Goal: Task Accomplishment & Management: Complete application form

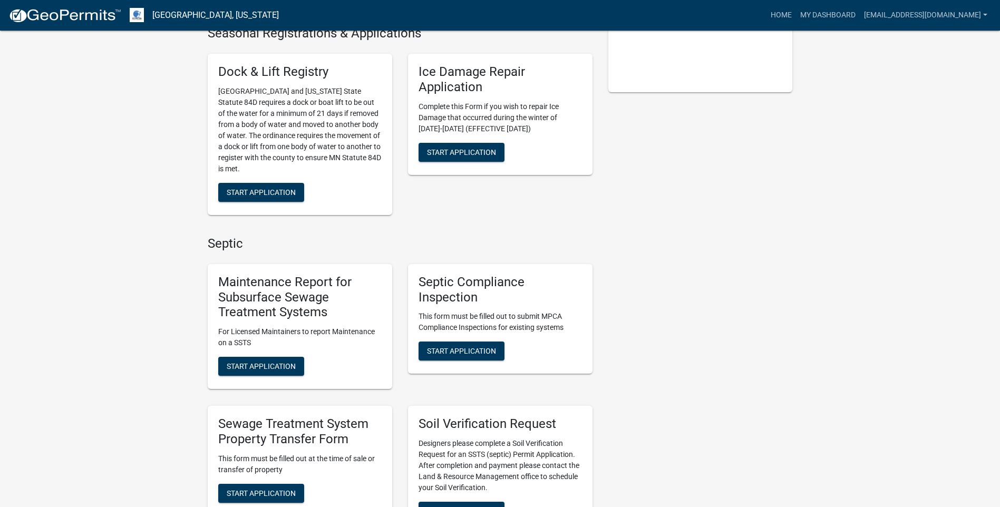
scroll to position [263, 0]
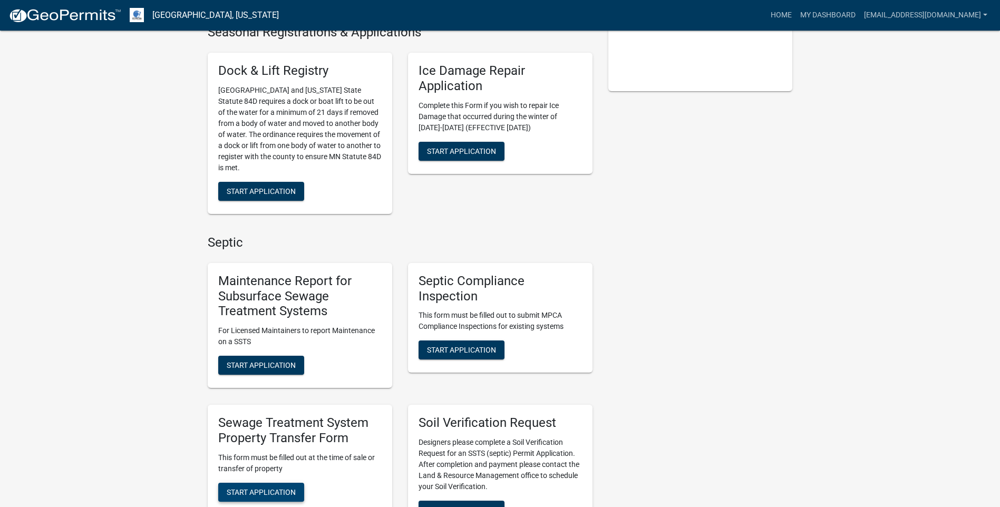
click at [250, 491] on span "Start Application" at bounding box center [261, 491] width 69 height 8
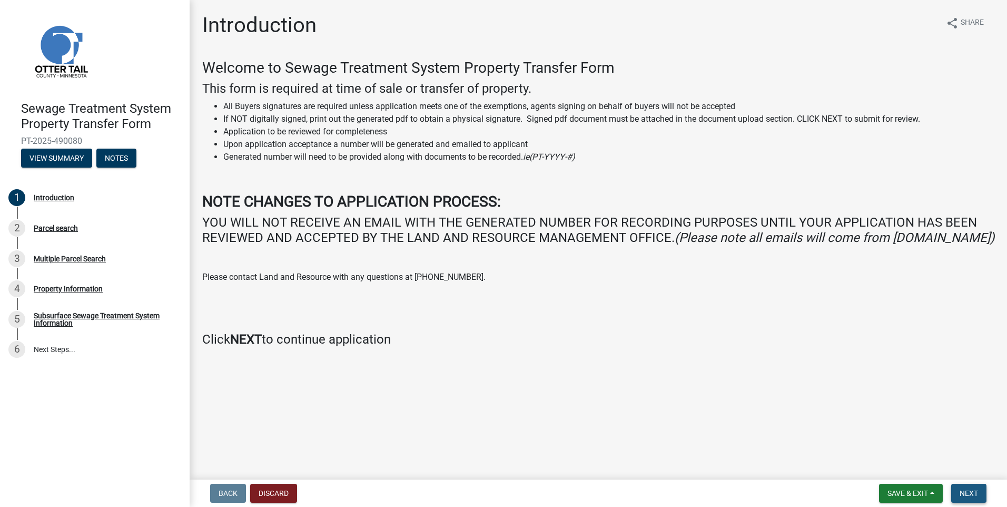
click at [967, 492] on span "Next" at bounding box center [969, 493] width 18 height 8
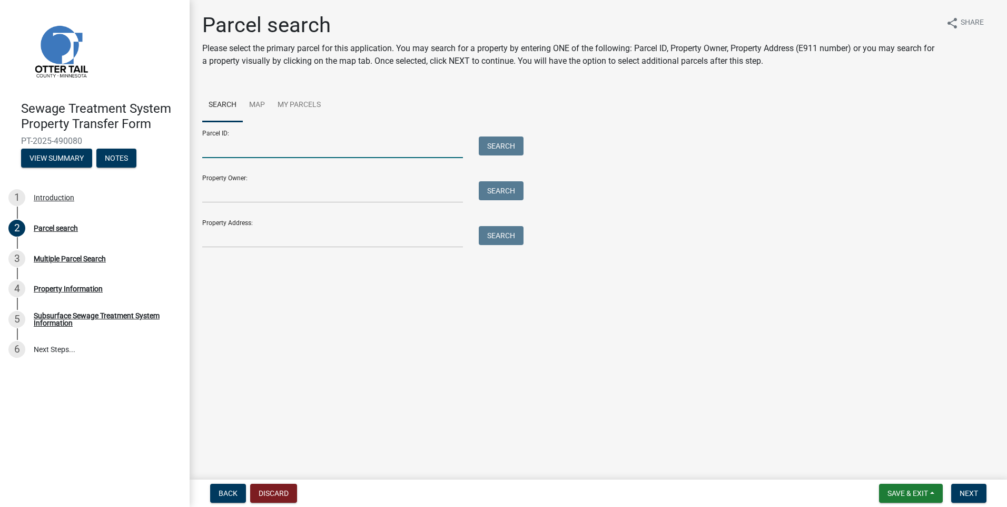
click at [236, 150] on input "Parcel ID:" at bounding box center [332, 147] width 261 height 22
type input "37000120062001"
click at [502, 145] on button "Search" at bounding box center [501, 145] width 45 height 19
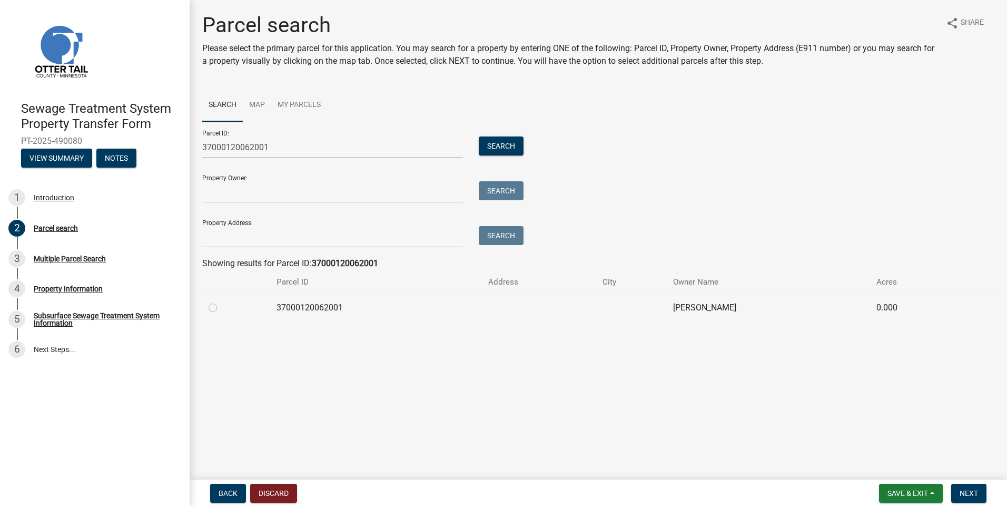
click at [221, 301] on label at bounding box center [221, 301] width 0 height 0
click at [221, 306] on input "radio" at bounding box center [224, 304] width 7 height 7
radio input "true"
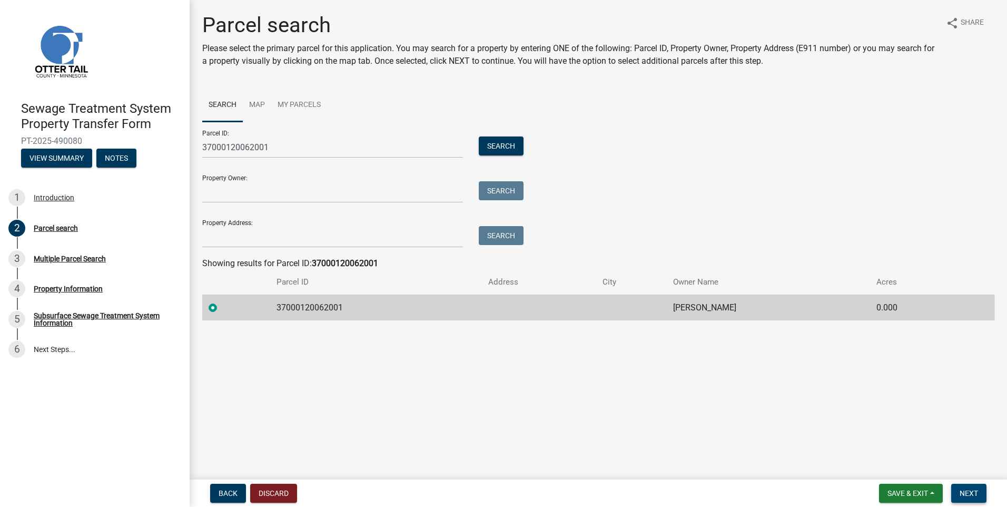
click at [963, 496] on span "Next" at bounding box center [969, 493] width 18 height 8
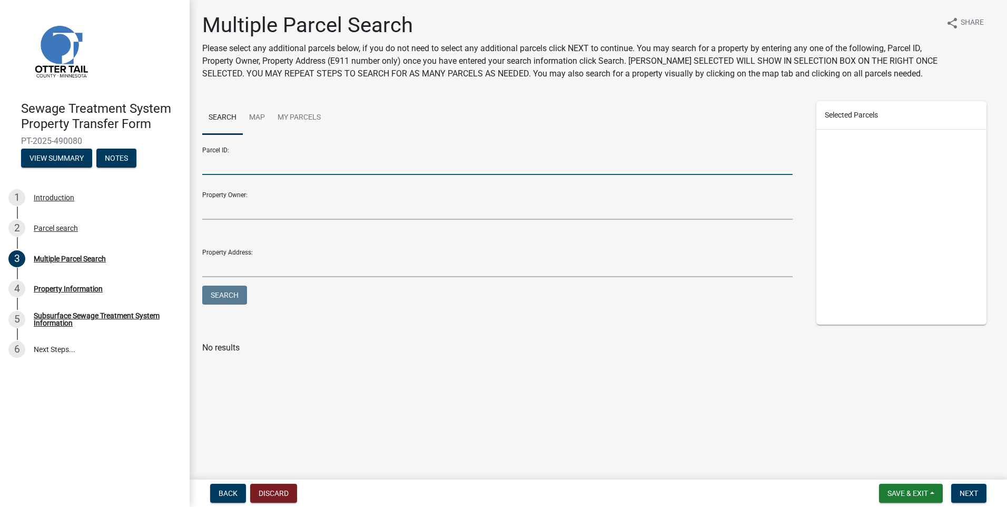
click at [216, 168] on input "Parcel ID:" at bounding box center [497, 164] width 591 height 22
type input "37-000-12-0065-000"
click at [221, 299] on button "Search" at bounding box center [224, 295] width 45 height 19
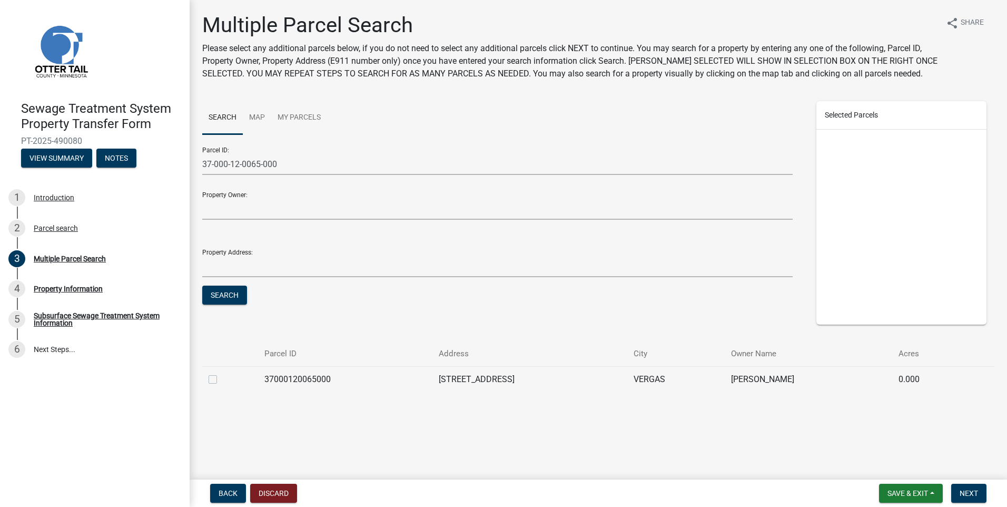
click at [221, 373] on label at bounding box center [221, 373] width 0 height 0
click at [221, 379] on input "checkbox" at bounding box center [224, 376] width 7 height 7
checkbox input "true"
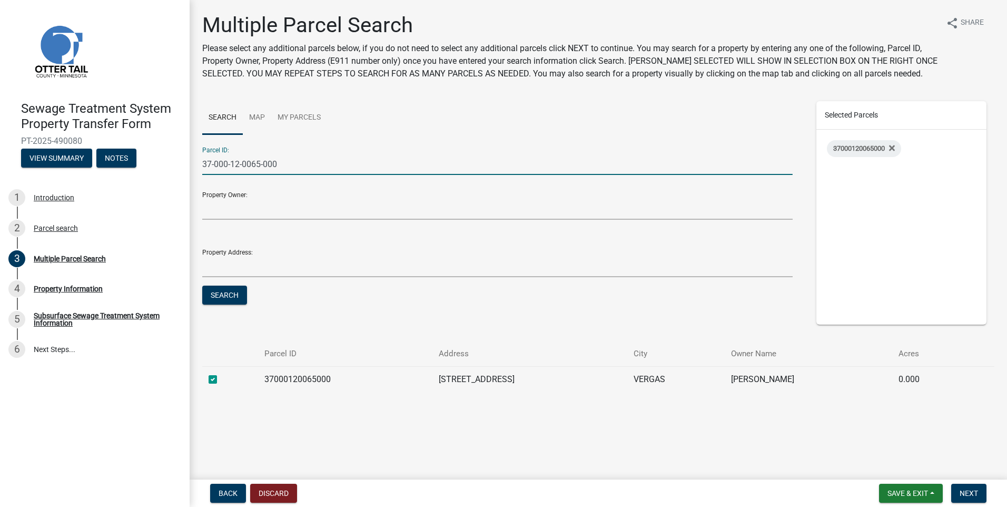
drag, startPoint x: 291, startPoint y: 164, endPoint x: 191, endPoint y: 165, distance: 100.1
click at [191, 165] on div "Multiple Parcel Search Please select any additional parcels below, if you do no…" at bounding box center [599, 211] width 818 height 397
type input "16000070044001"
click at [218, 297] on button "Search" at bounding box center [224, 295] width 45 height 19
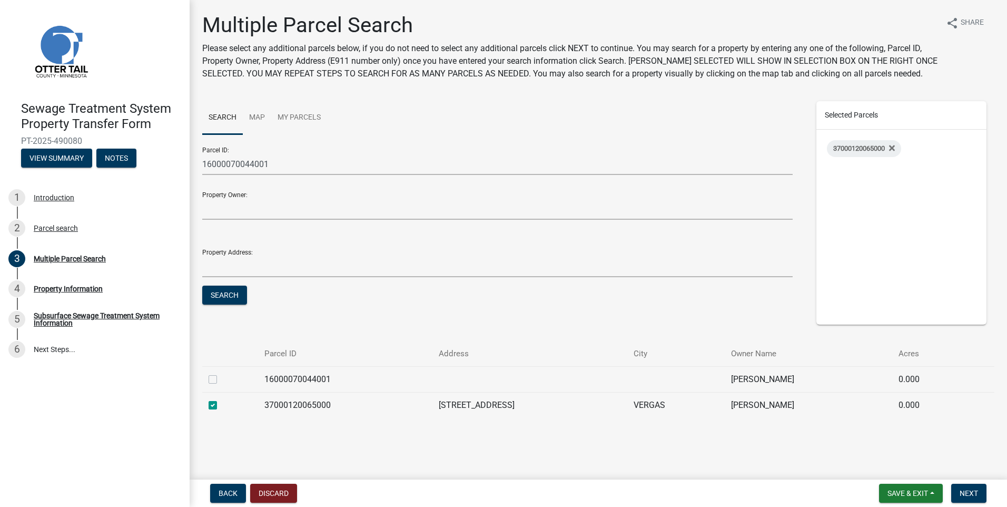
click at [221, 373] on label at bounding box center [221, 373] width 0 height 0
click at [221, 380] on input "checkbox" at bounding box center [224, 376] width 7 height 7
checkbox input "true"
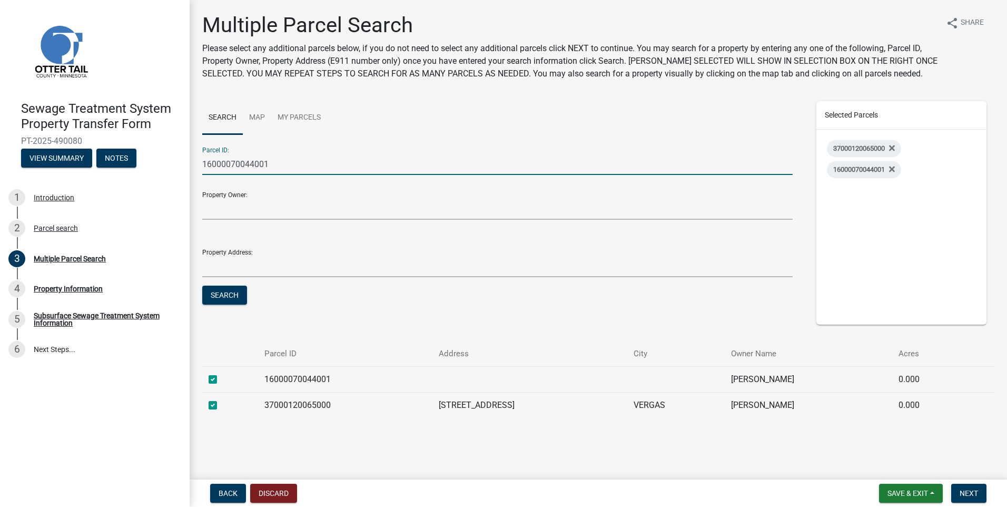
drag, startPoint x: 271, startPoint y: 167, endPoint x: 185, endPoint y: 163, distance: 85.5
click at [185, 163] on div "Sewage Treatment System Property Transfer Form PT-2025-490080 View Summary Note…" at bounding box center [503, 253] width 1007 height 507
type input "37000120062002"
click at [226, 291] on button "Search" at bounding box center [224, 295] width 45 height 19
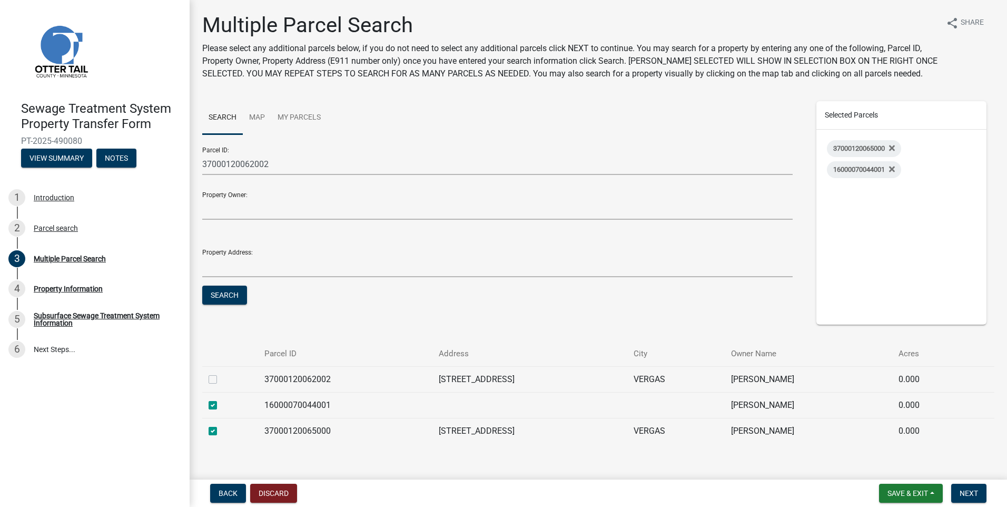
click at [221, 373] on label at bounding box center [221, 373] width 0 height 0
click at [221, 376] on input "checkbox" at bounding box center [224, 376] width 7 height 7
checkbox input "true"
click at [969, 492] on span "Next" at bounding box center [969, 493] width 18 height 8
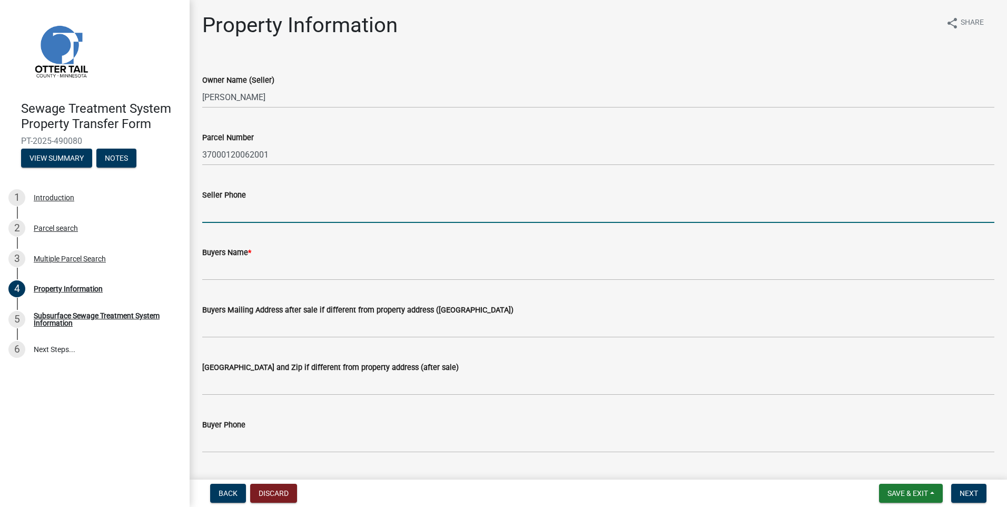
click at [248, 216] on input "Seller Phone" at bounding box center [598, 212] width 792 height 22
type input "2182341224"
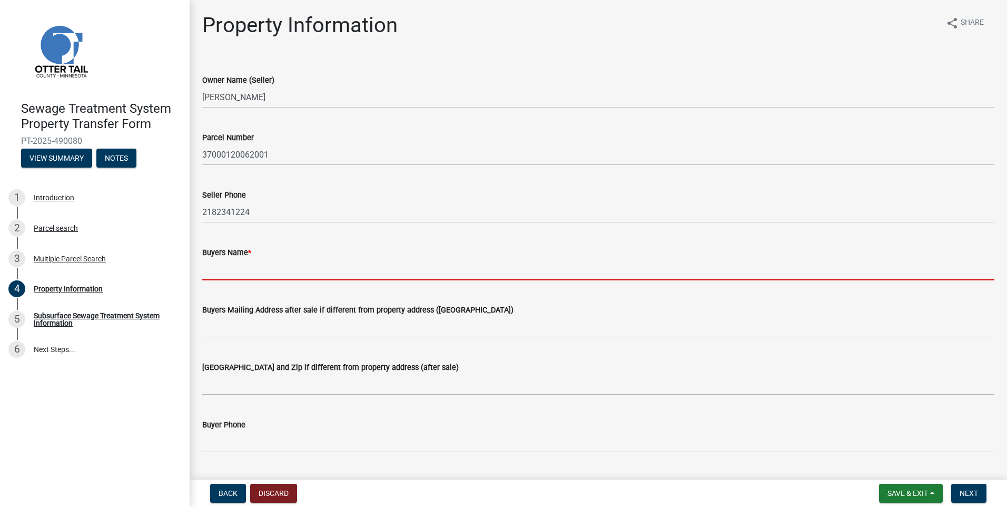
click at [249, 263] on input "Buyers Name *" at bounding box center [598, 270] width 792 height 22
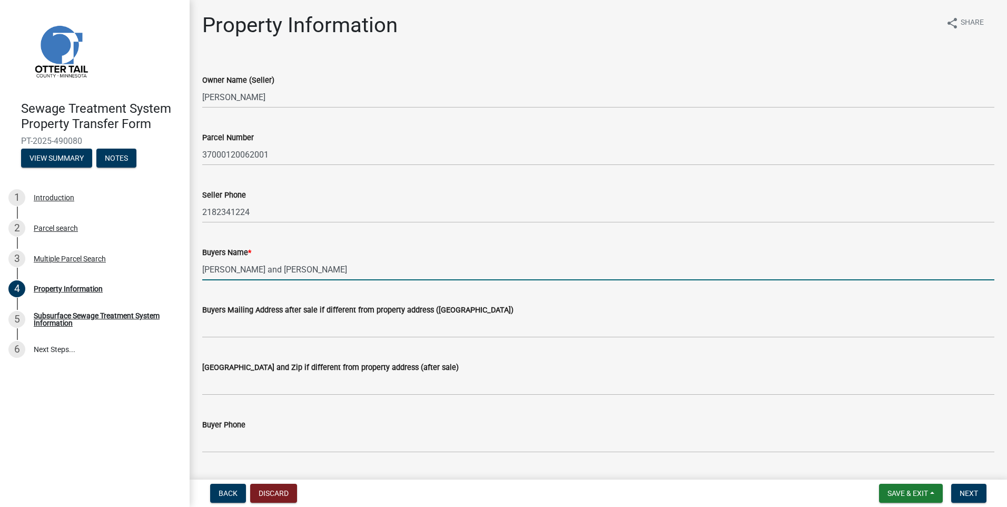
type input "[PERSON_NAME] and [PERSON_NAME]"
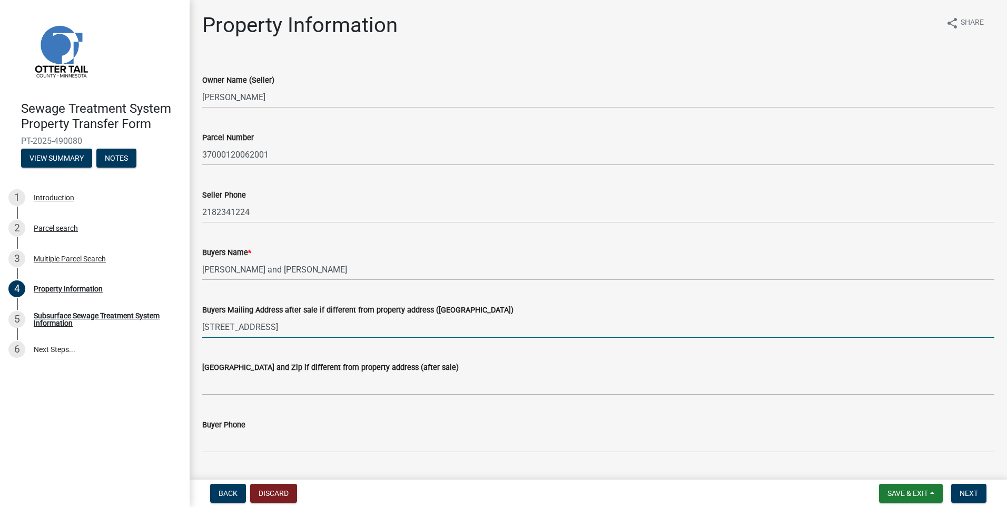
type input "[STREET_ADDRESS]"
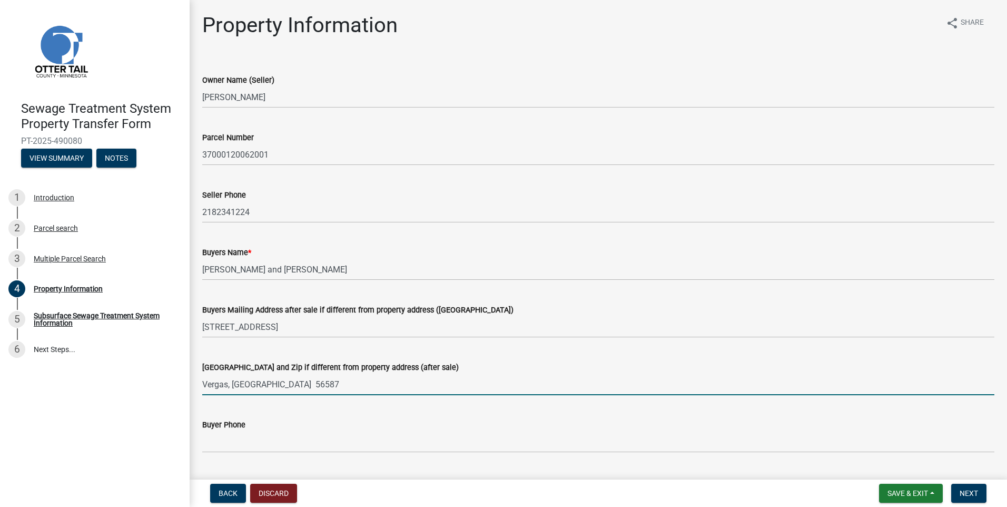
type input "Vergas, [GEOGRAPHIC_DATA] 56587"
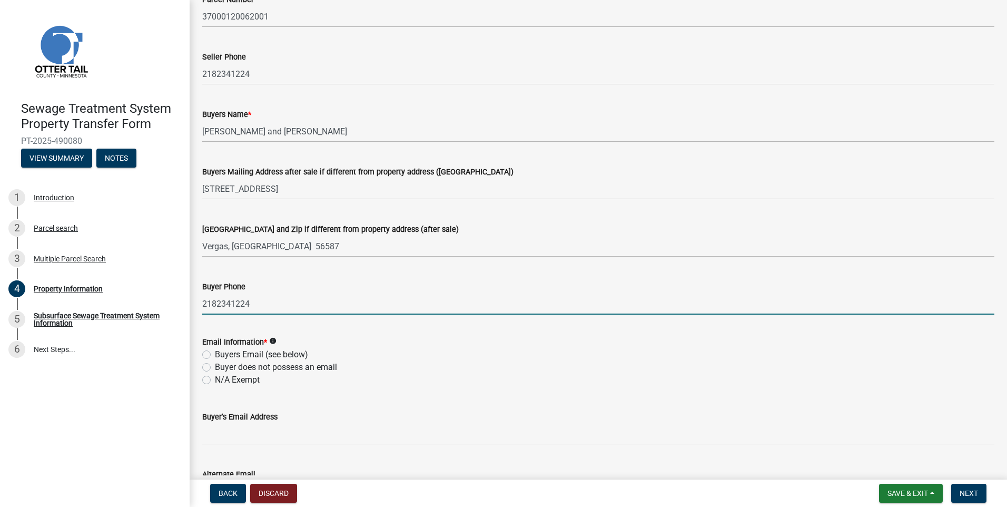
scroll to position [263, 0]
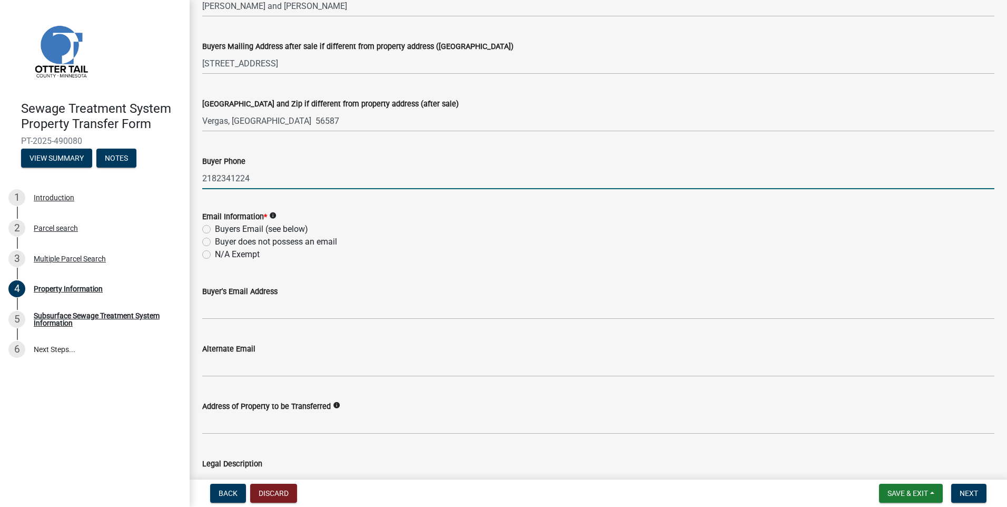
type input "2182341224"
click at [215, 253] on label "N/A Exempt" at bounding box center [237, 254] width 45 height 13
click at [215, 253] on input "N/A Exempt" at bounding box center [218, 251] width 7 height 7
radio input "true"
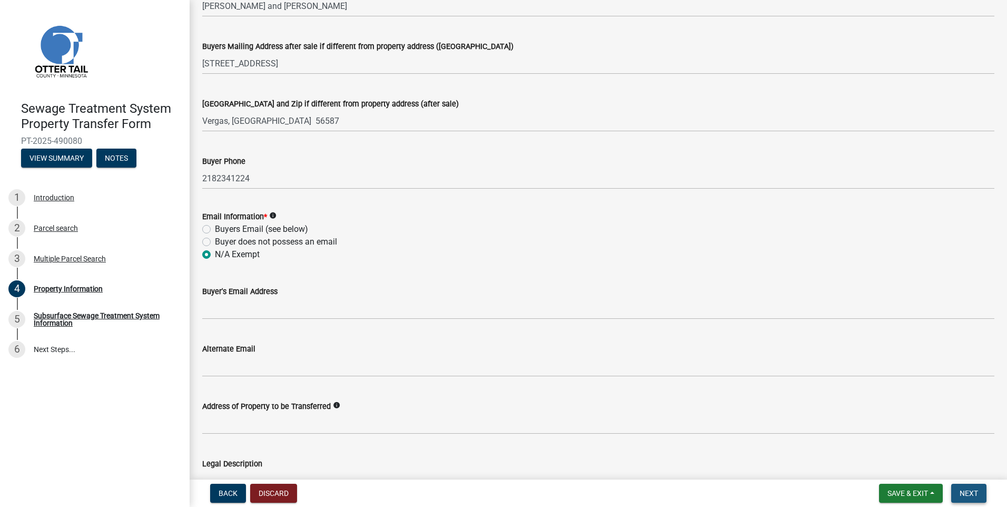
click at [970, 490] on span "Next" at bounding box center [969, 493] width 18 height 8
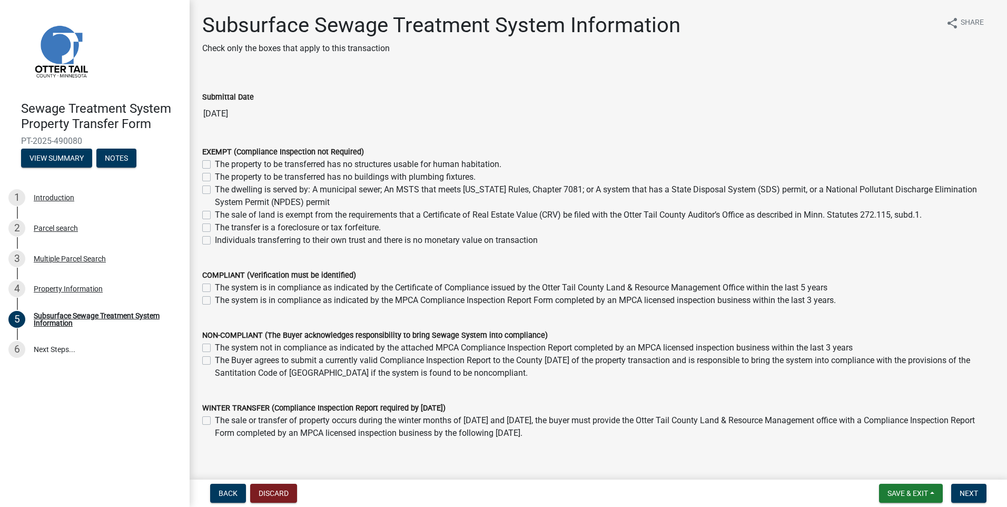
click at [215, 217] on label "The sale of land is exempt from the requirements that a Certificate of Real Est…" at bounding box center [568, 215] width 707 height 13
click at [215, 216] on input "The sale of land is exempt from the requirements that a Certificate of Real Est…" at bounding box center [218, 212] width 7 height 7
checkbox input "true"
checkbox input "false"
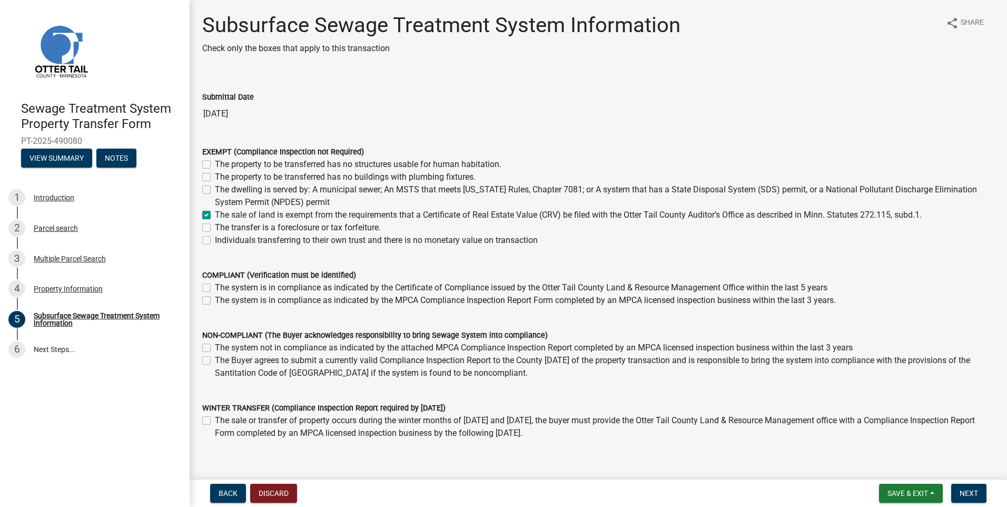
checkbox input "false"
checkbox input "true"
checkbox input "false"
click at [969, 495] on span "Next" at bounding box center [969, 493] width 18 height 8
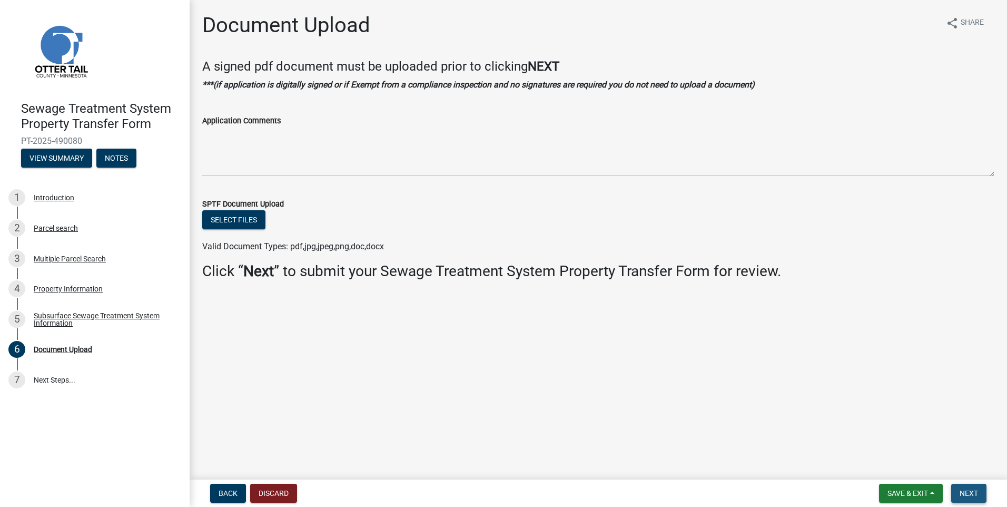
click at [969, 495] on span "Next" at bounding box center [969, 493] width 18 height 8
